Goal: Complete application form

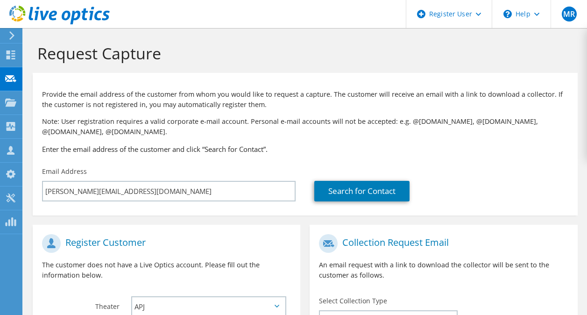
select select "1"
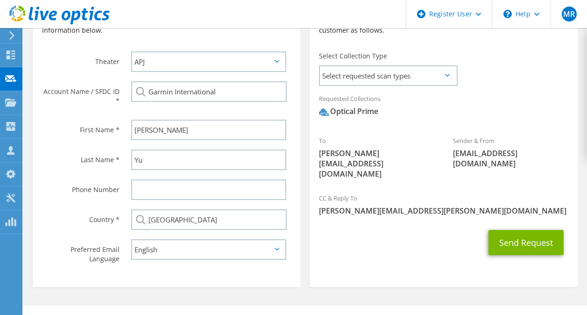
scroll to position [244, 0]
click at [389, 78] on span "Select requested scan types" at bounding box center [388, 76] width 136 height 19
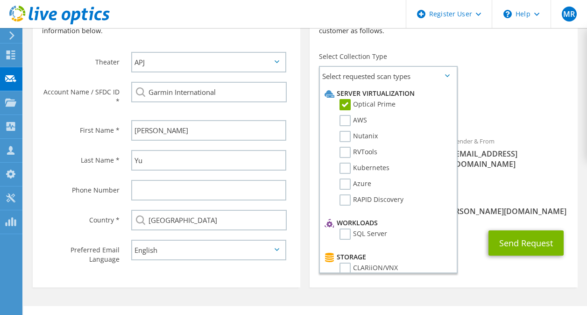
click at [490, 96] on div "Requested Collections No scans selected Optical Prime" at bounding box center [444, 107] width 268 height 37
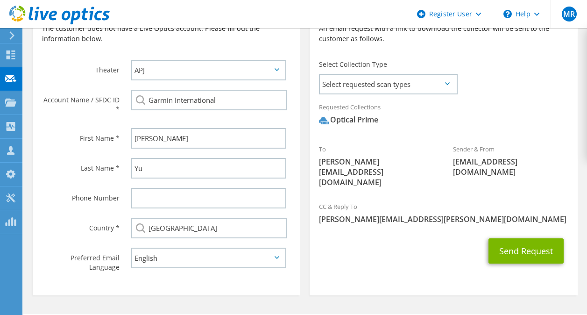
scroll to position [233, 0]
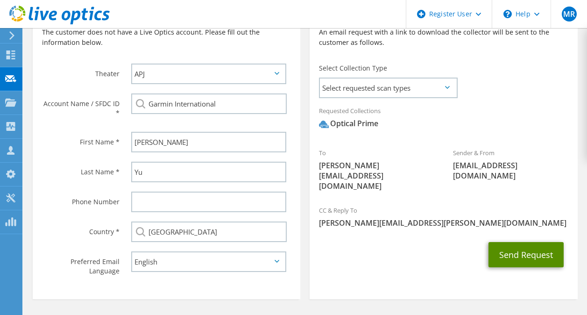
click at [513, 242] on button "Send Request" at bounding box center [526, 254] width 75 height 25
